Goal: Task Accomplishment & Management: Complete application form

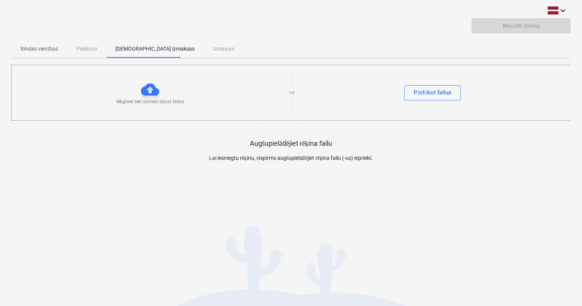
click at [58, 50] on span "Rindas vienības" at bounding box center [39, 49] width 56 height 13
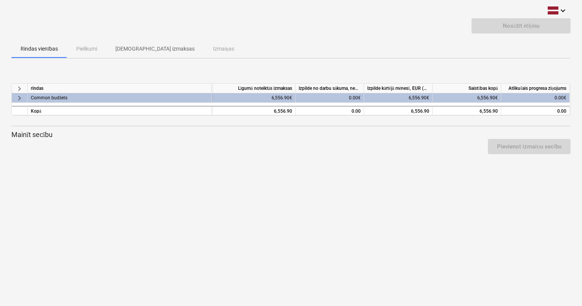
click at [144, 48] on p "[DEMOGRAPHIC_DATA] izmaksas" at bounding box center [155, 49] width 79 height 8
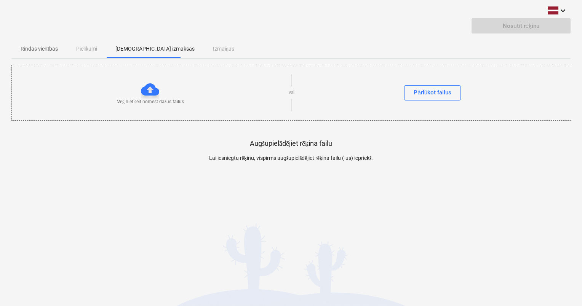
click at [56, 48] on p "Rindas vienības" at bounding box center [39, 49] width 37 height 8
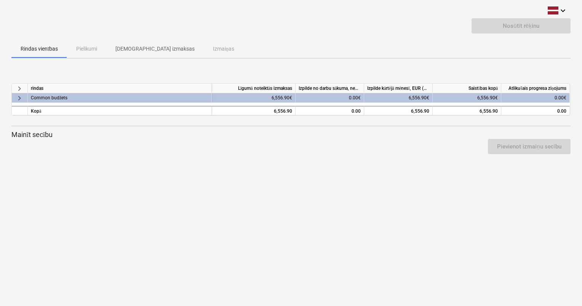
click at [130, 46] on p "[DEMOGRAPHIC_DATA] izmaksas" at bounding box center [155, 49] width 79 height 8
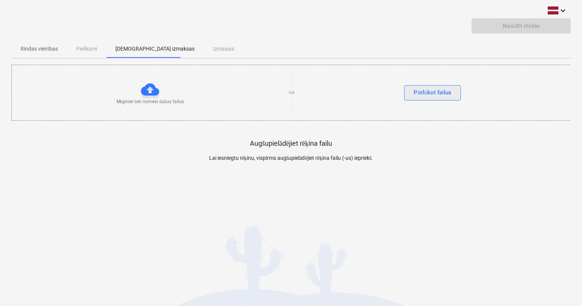
click at [428, 93] on div "Pārlūkot failus" at bounding box center [433, 93] width 38 height 10
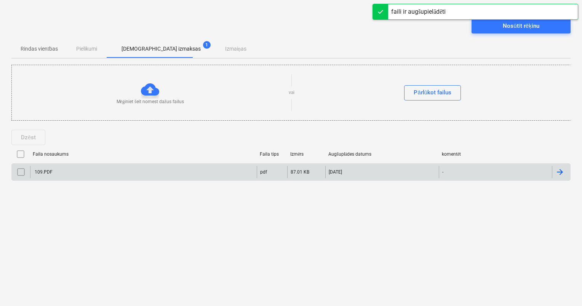
click at [22, 173] on input "checkbox" at bounding box center [21, 172] width 12 height 12
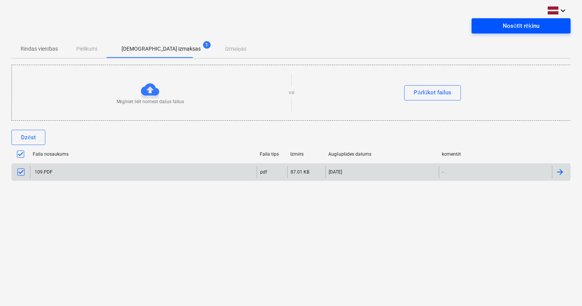
click at [551, 25] on span "Nosūtīt rēķinu" at bounding box center [521, 26] width 81 height 10
